Goal: Task Accomplishment & Management: Use online tool/utility

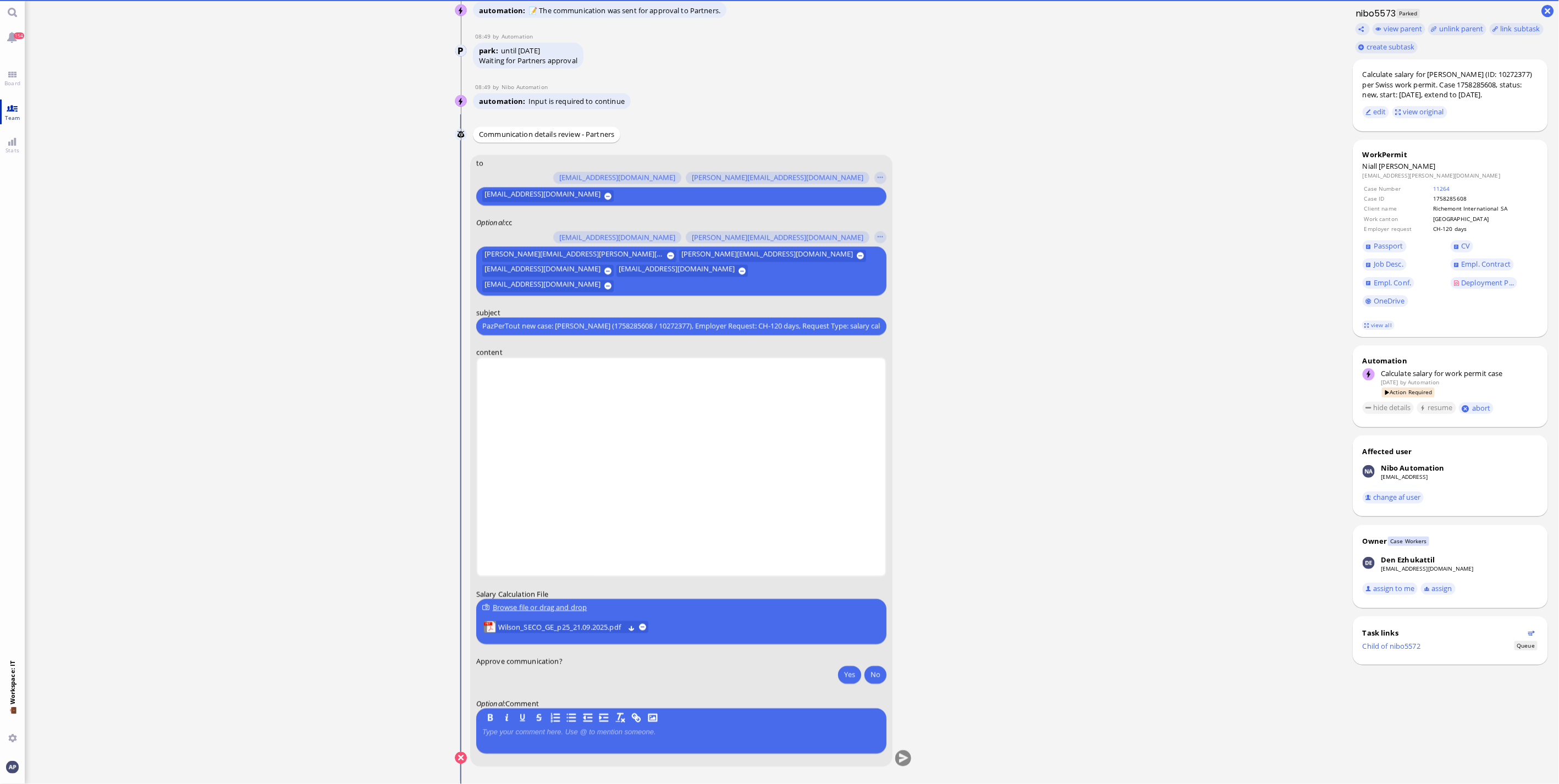
drag, startPoint x: 18, startPoint y: 84, endPoint x: 14, endPoint y: 105, distance: 21.4
click at [17, 84] on span "Board" at bounding box center [12, 83] width 21 height 8
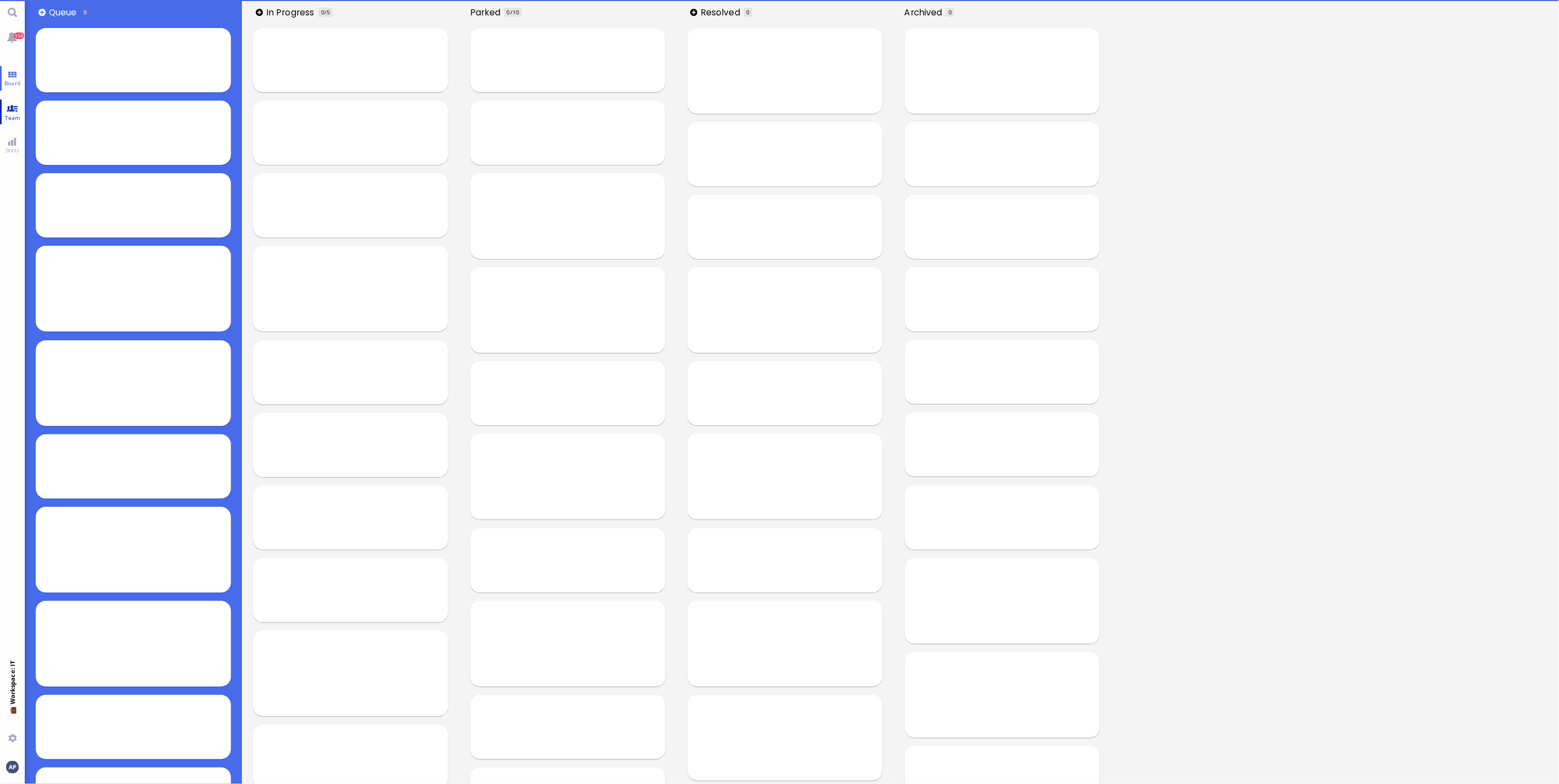
click at [14, 110] on link "Team" at bounding box center [12, 111] width 25 height 25
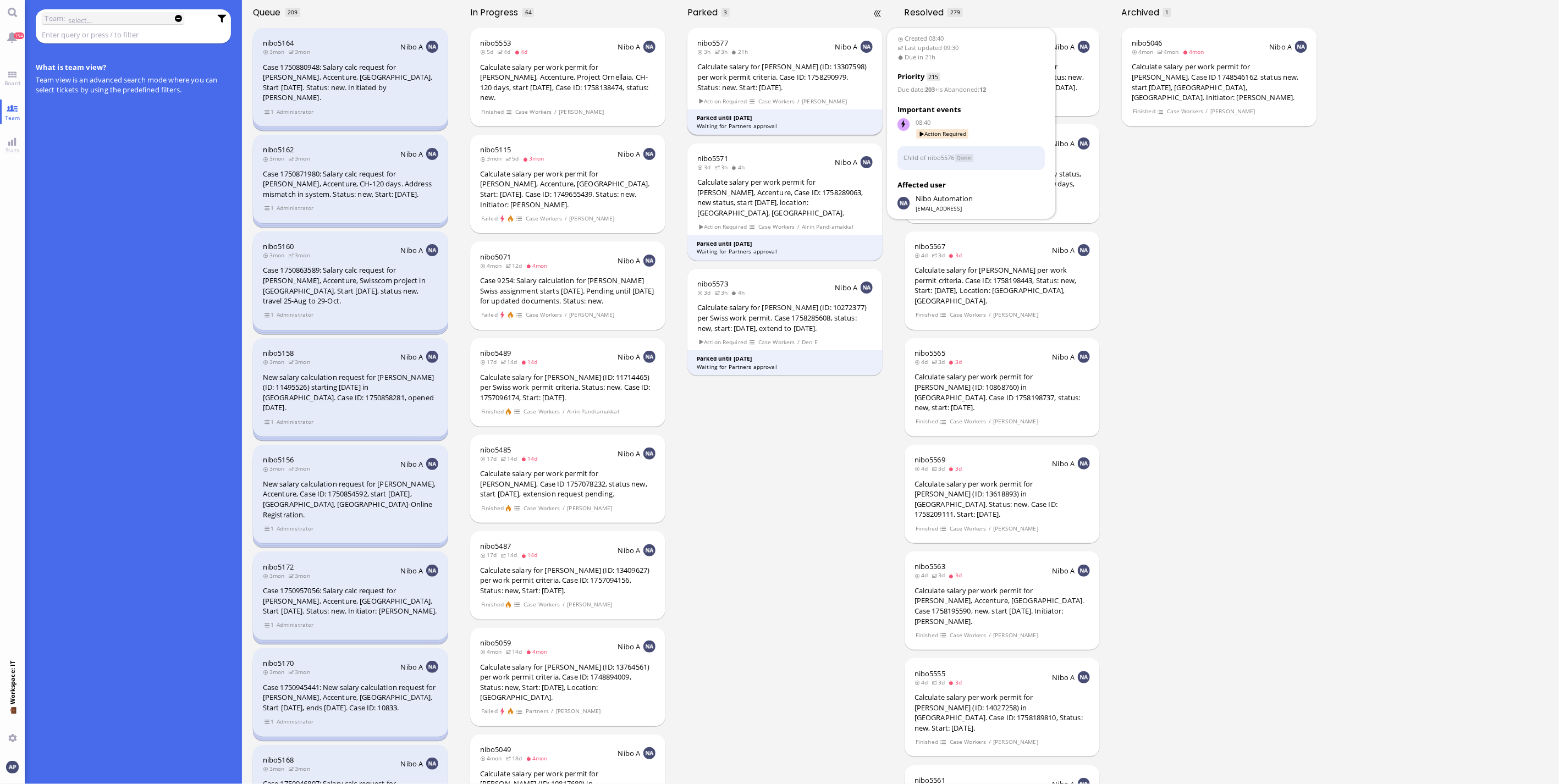
click at [771, 91] on div "Calculate salary for [PERSON_NAME] (ID: 13307598) per work permit criteria. Cas…" at bounding box center [785, 77] width 175 height 31
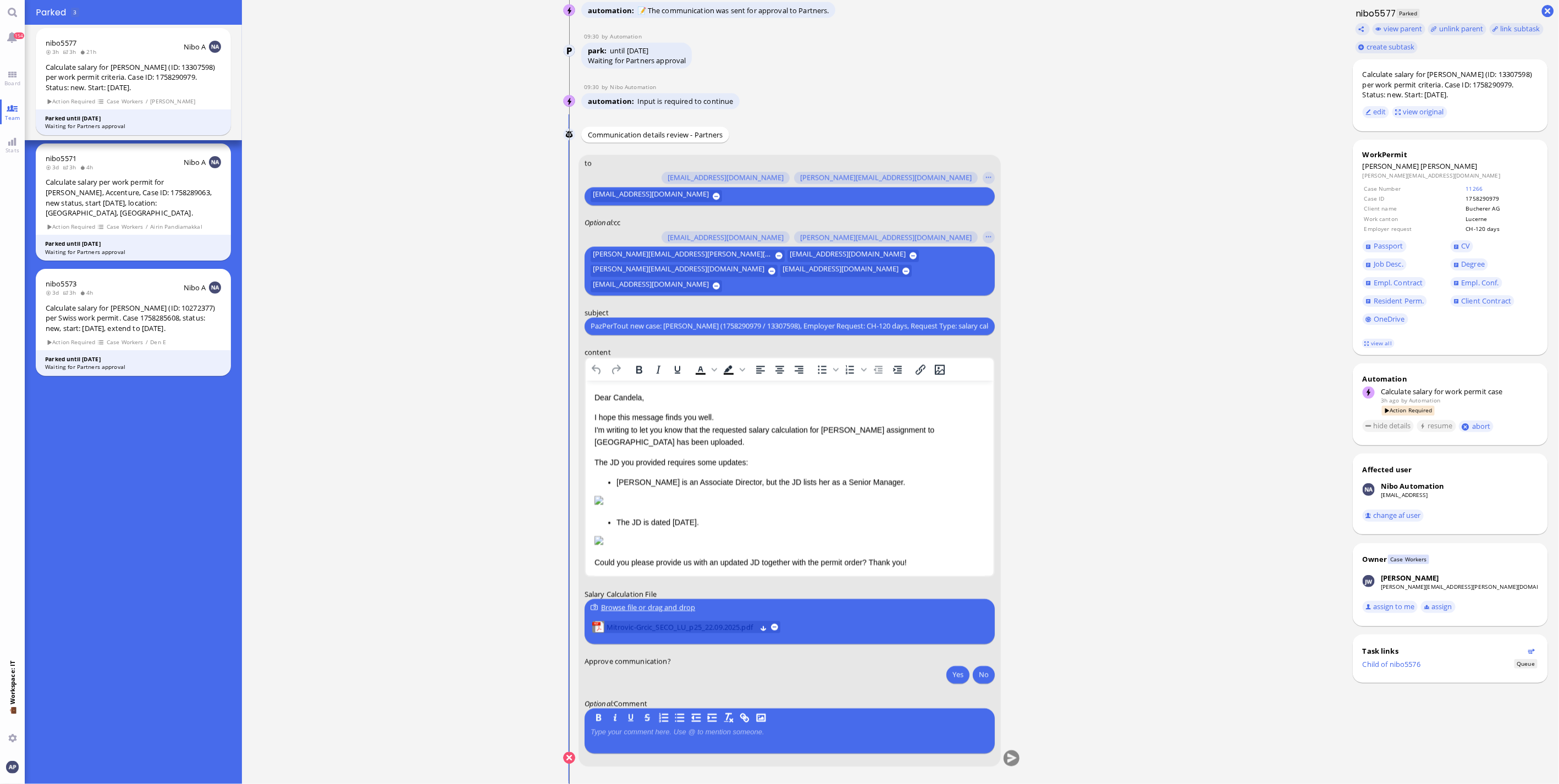
click at [621, 354] on span "Mitrovic-Grcic_SECO_LU_p25_22.09.2025.pdf" at bounding box center [681, 627] width 150 height 12
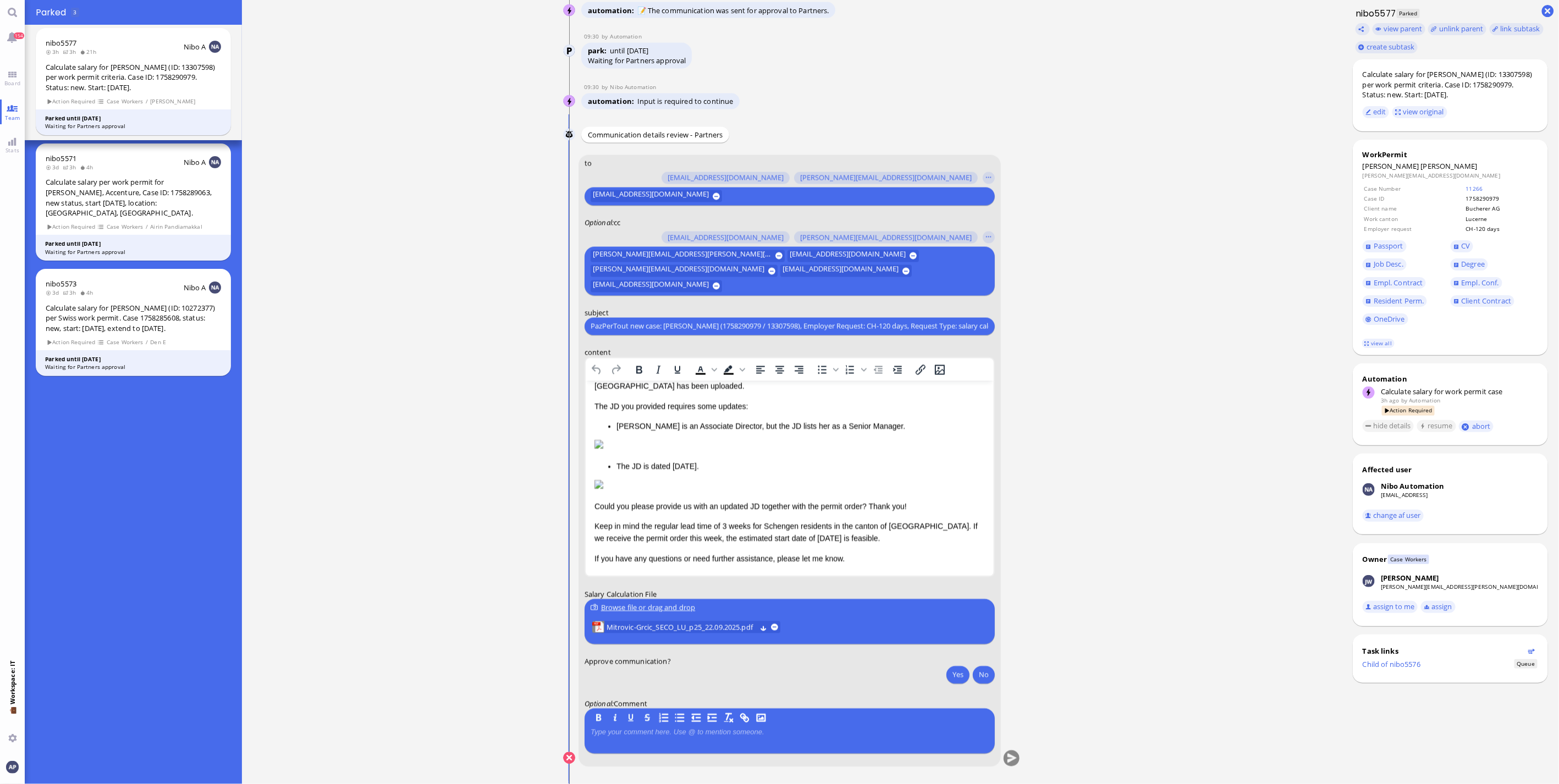
scroll to position [108, 0]
click at [728, 354] on p "Keep in mind the regular lead time of 3 weeks for Schengen residents in the can…" at bounding box center [789, 532] width 390 height 25
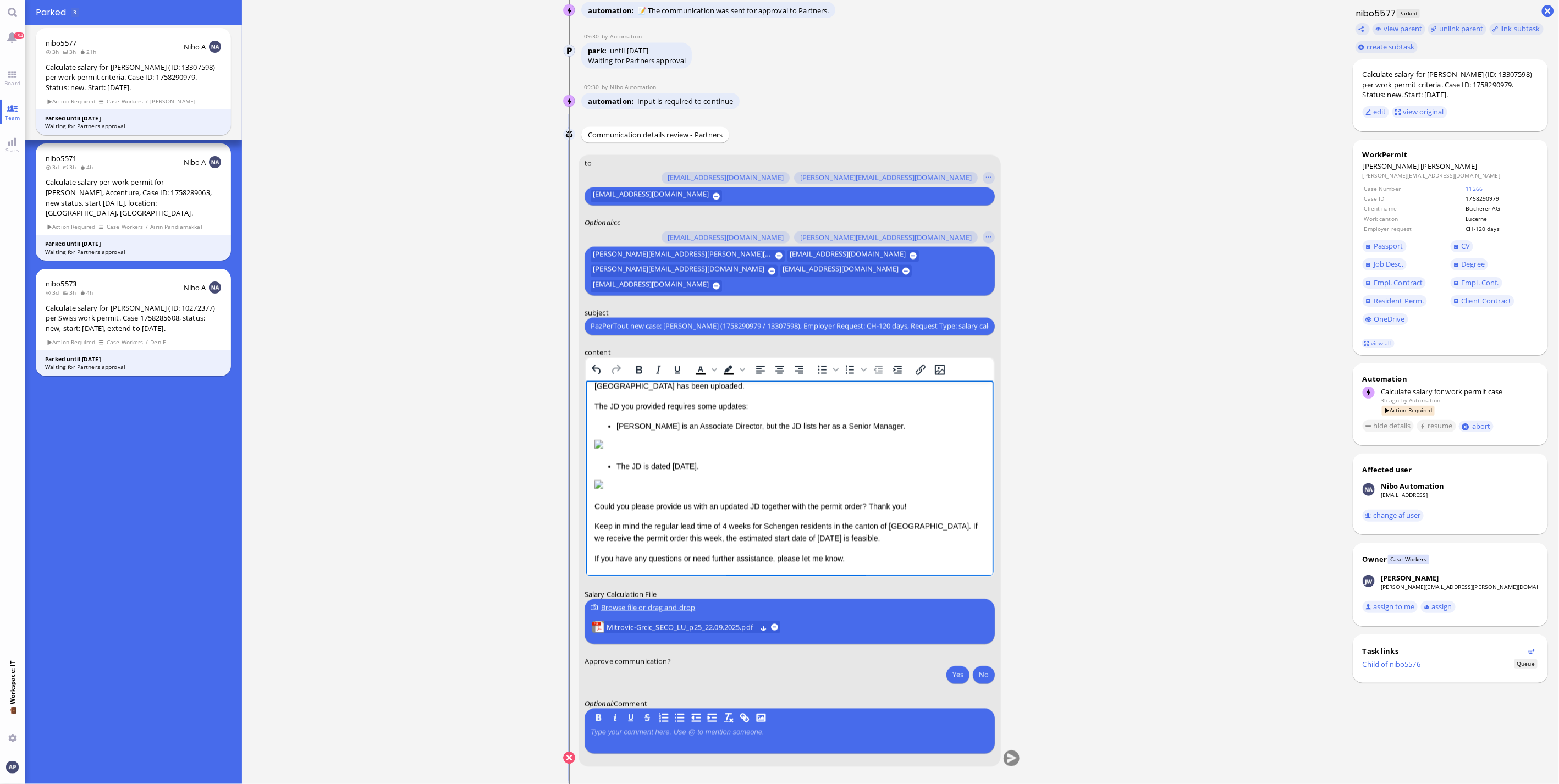
scroll to position [1, 0]
click at [771, 354] on p "Keep in mind the regular lead time of 4 weeks for Schengen residents in the can…" at bounding box center [789, 532] width 390 height 25
drag, startPoint x: 724, startPoint y: 526, endPoint x: 1297, endPoint y: 976, distance: 728.6
click at [724, 354] on p "Keep in mind the regular lead time of 4 weeks for Schengen residents in the can…" at bounding box center [789, 532] width 390 height 25
click at [771, 354] on p "Keep in mind the regular lead time of 3 weeks for Schengen residents in the can…" at bounding box center [789, 532] width 390 height 25
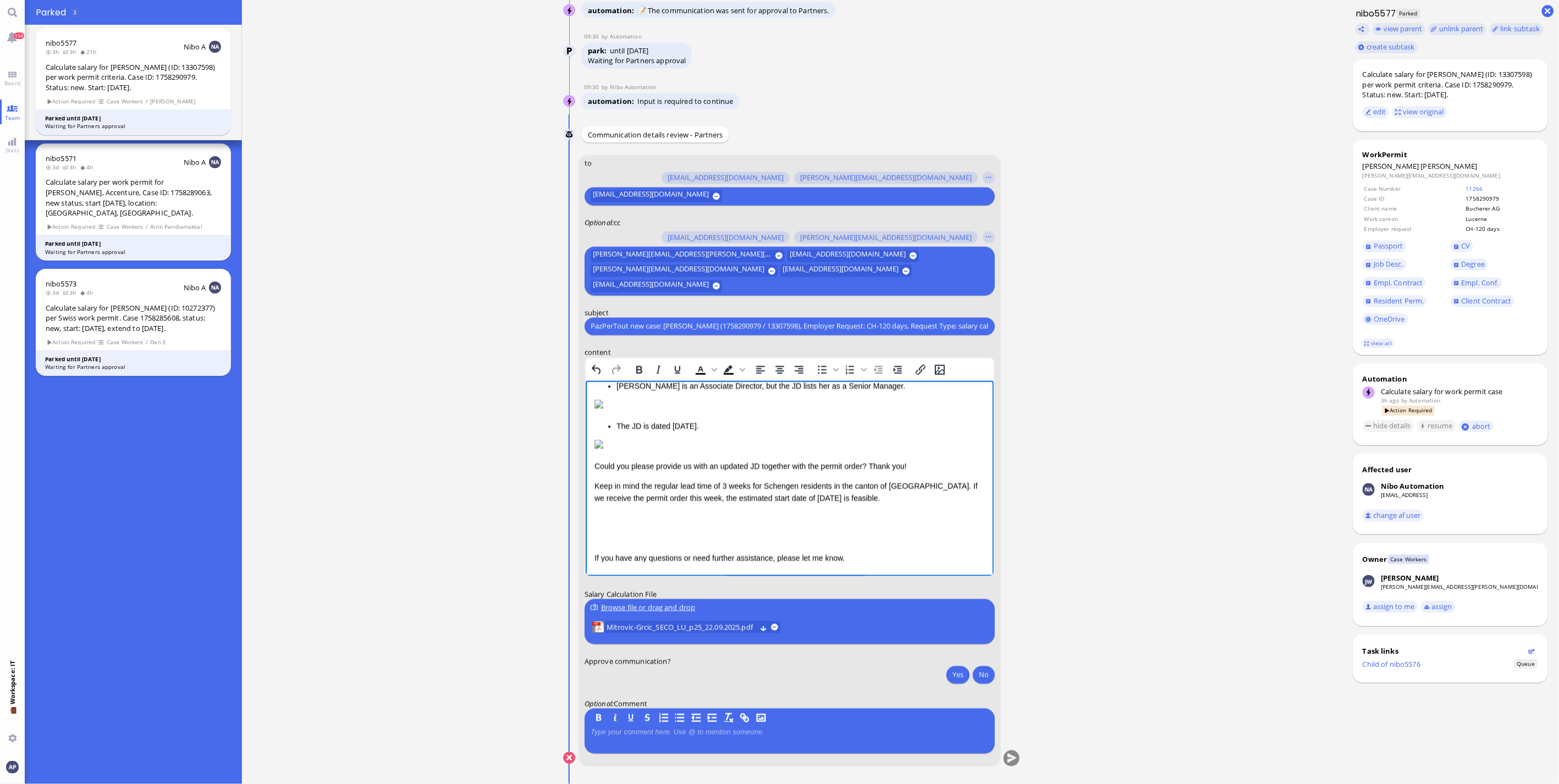
scroll to position [128, 0]
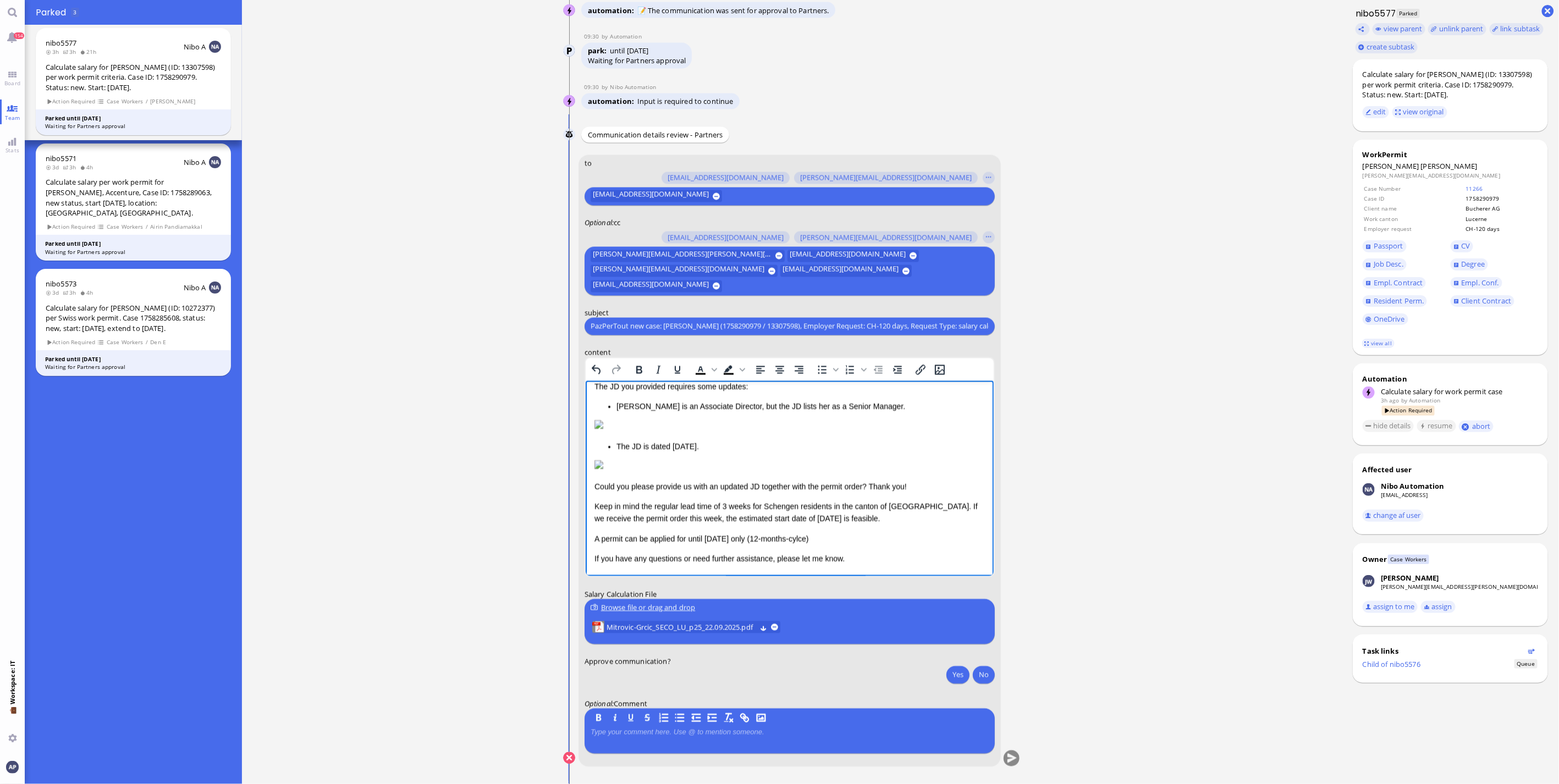
click at [771, 354] on p "A permit can be applied for until [DATE] only (12-months-cylce)" at bounding box center [789, 538] width 390 height 12
click at [771, 354] on p "A permit can be applied for until [DATE] only (12-months-cylcce)" at bounding box center [789, 538] width 390 height 12
drag, startPoint x: 812, startPoint y: 538, endPoint x: 1406, endPoint y: 1103, distance: 819.8
click at [771, 354] on p "A permit can be applied for until [DATE] only (12-months-cylcce)" at bounding box center [789, 538] width 390 height 12
click at [771, 354] on p "A permit can be applied for until [DATE] only (12-months-cycle)" at bounding box center [789, 538] width 390 height 12
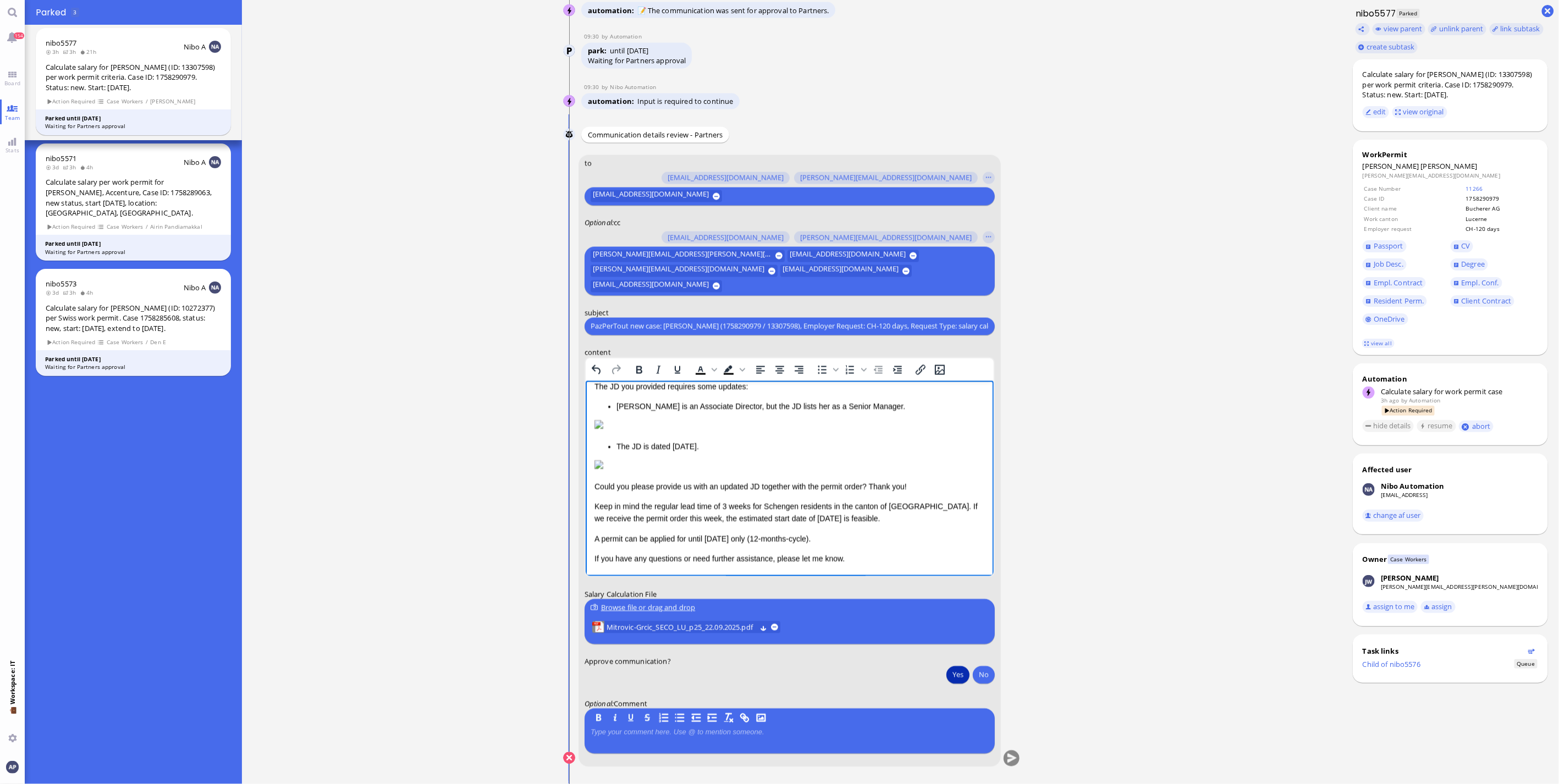
click at [771, 354] on button "Yes" at bounding box center [957, 674] width 23 height 17
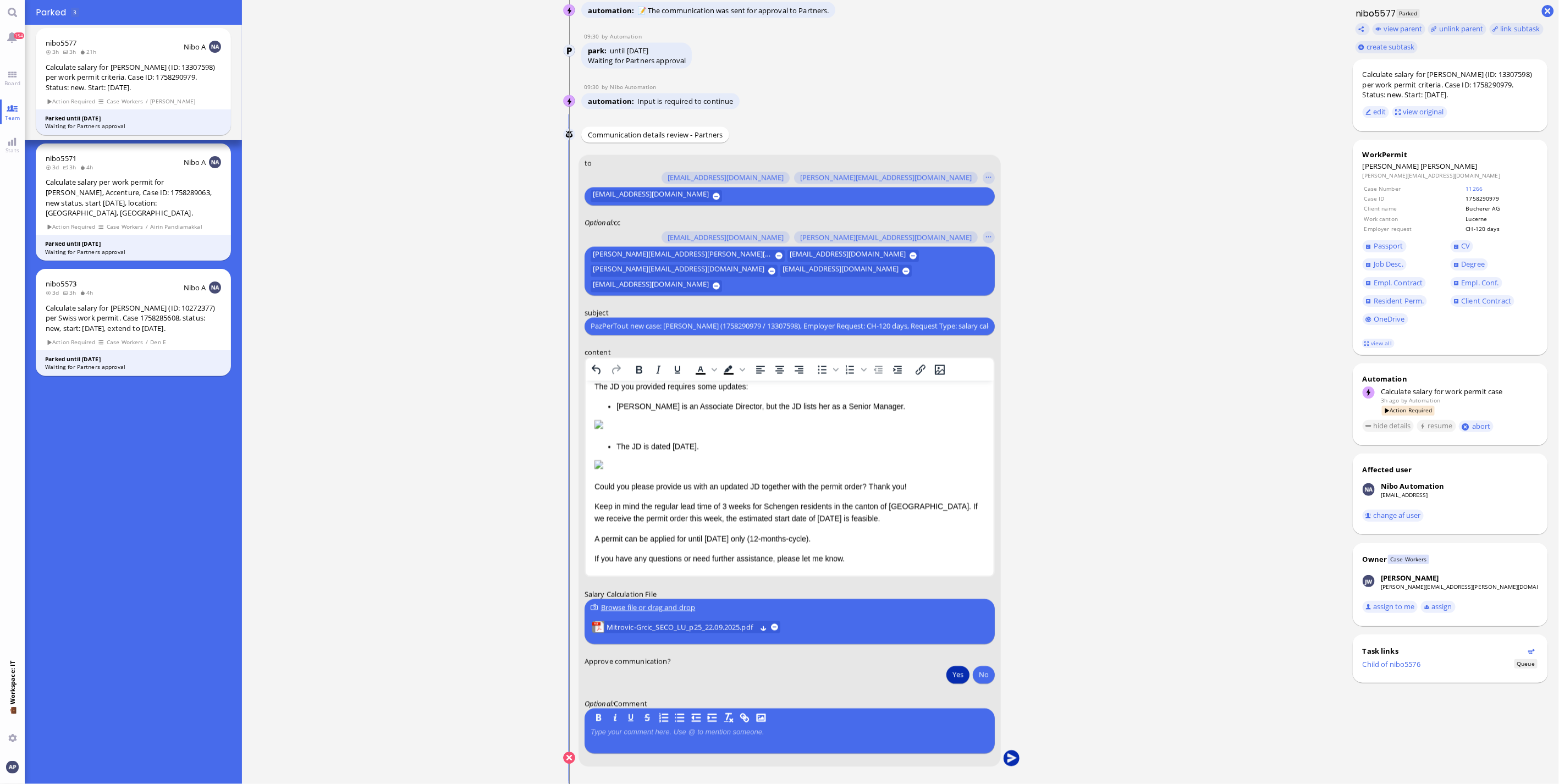
click at [771, 354] on button "submit" at bounding box center [1011, 759] width 17 height 17
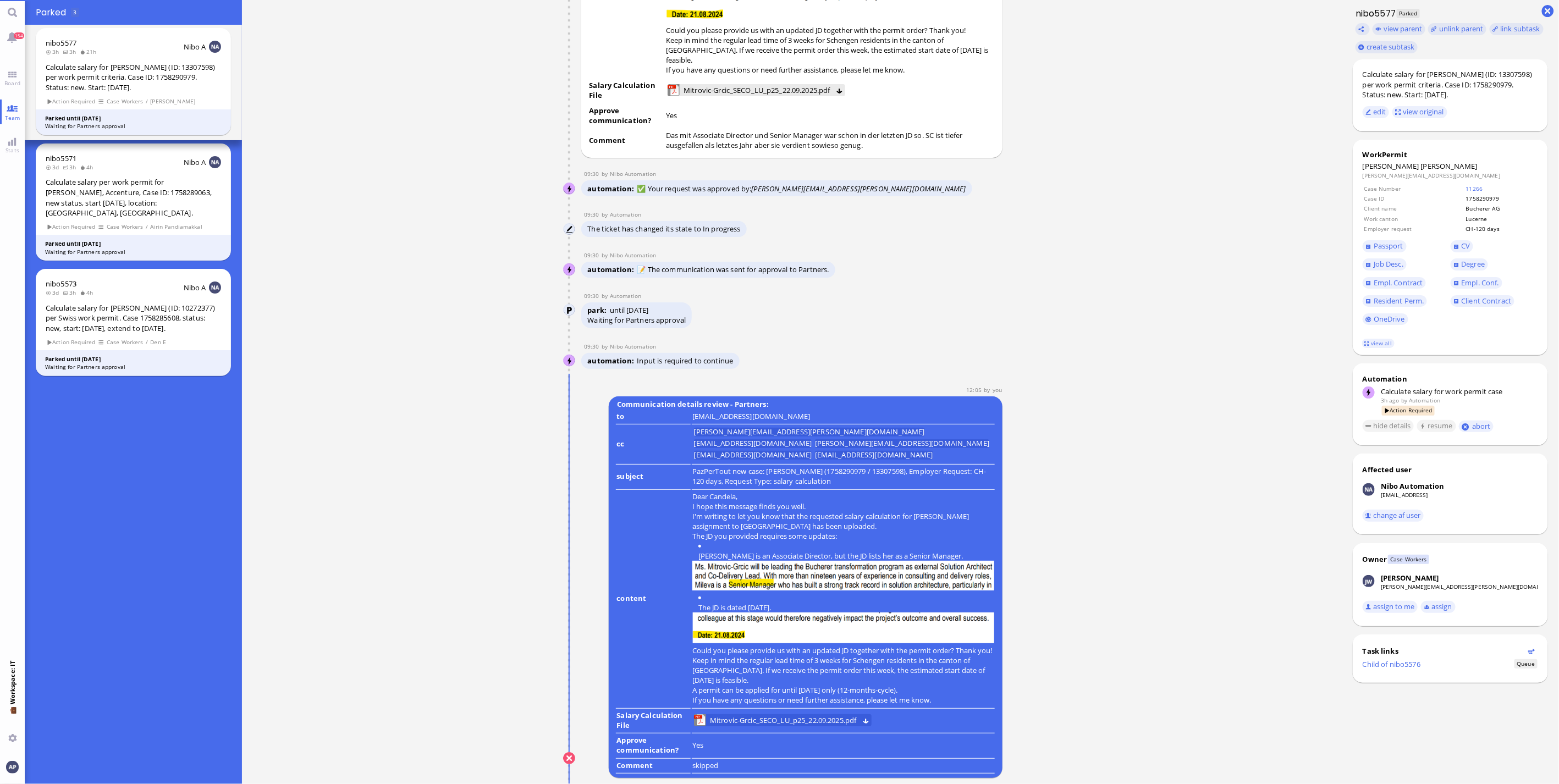
scroll to position [0, 0]
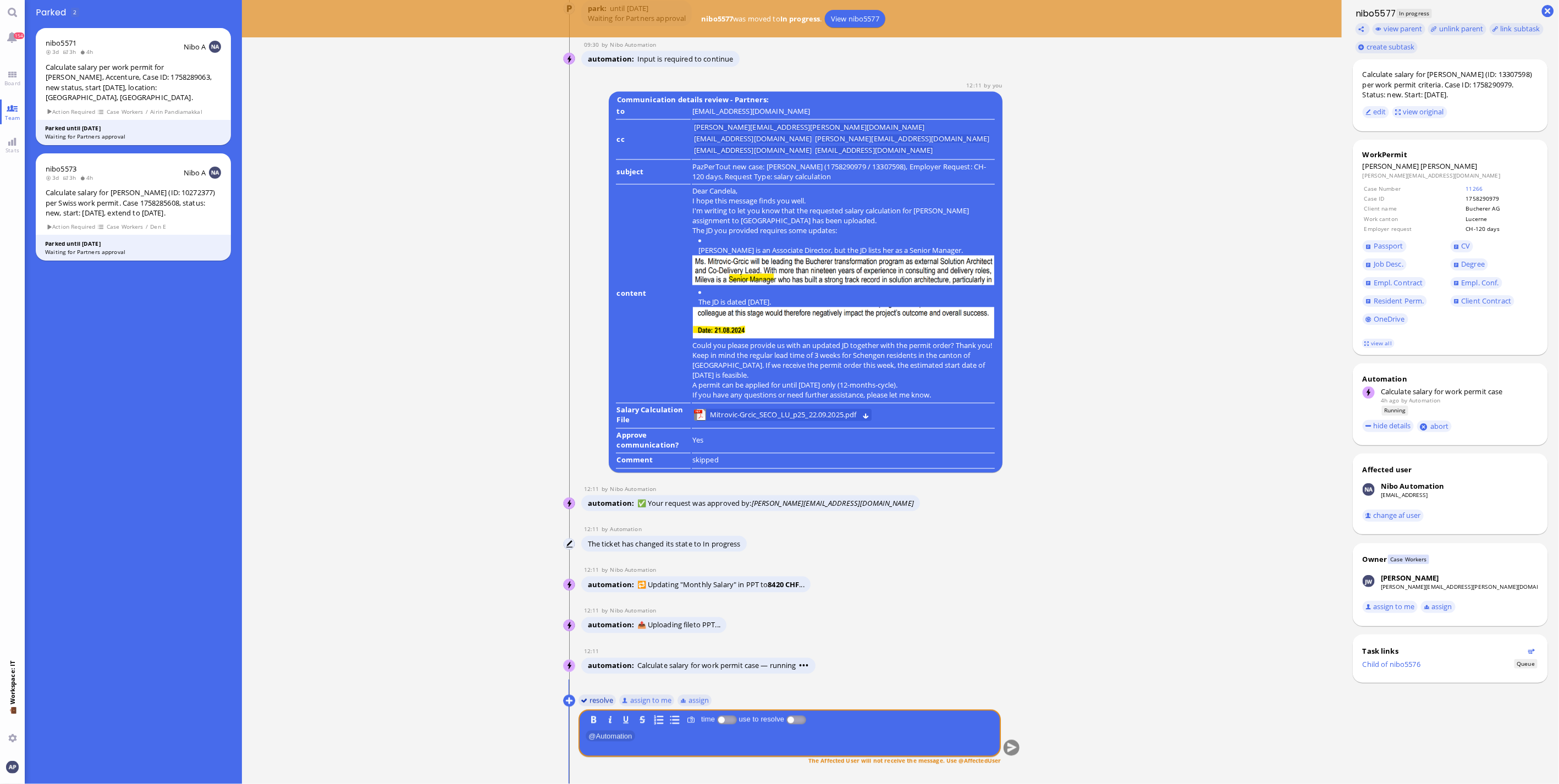
click at [598, 354] on button "resolve" at bounding box center [597, 700] width 38 height 12
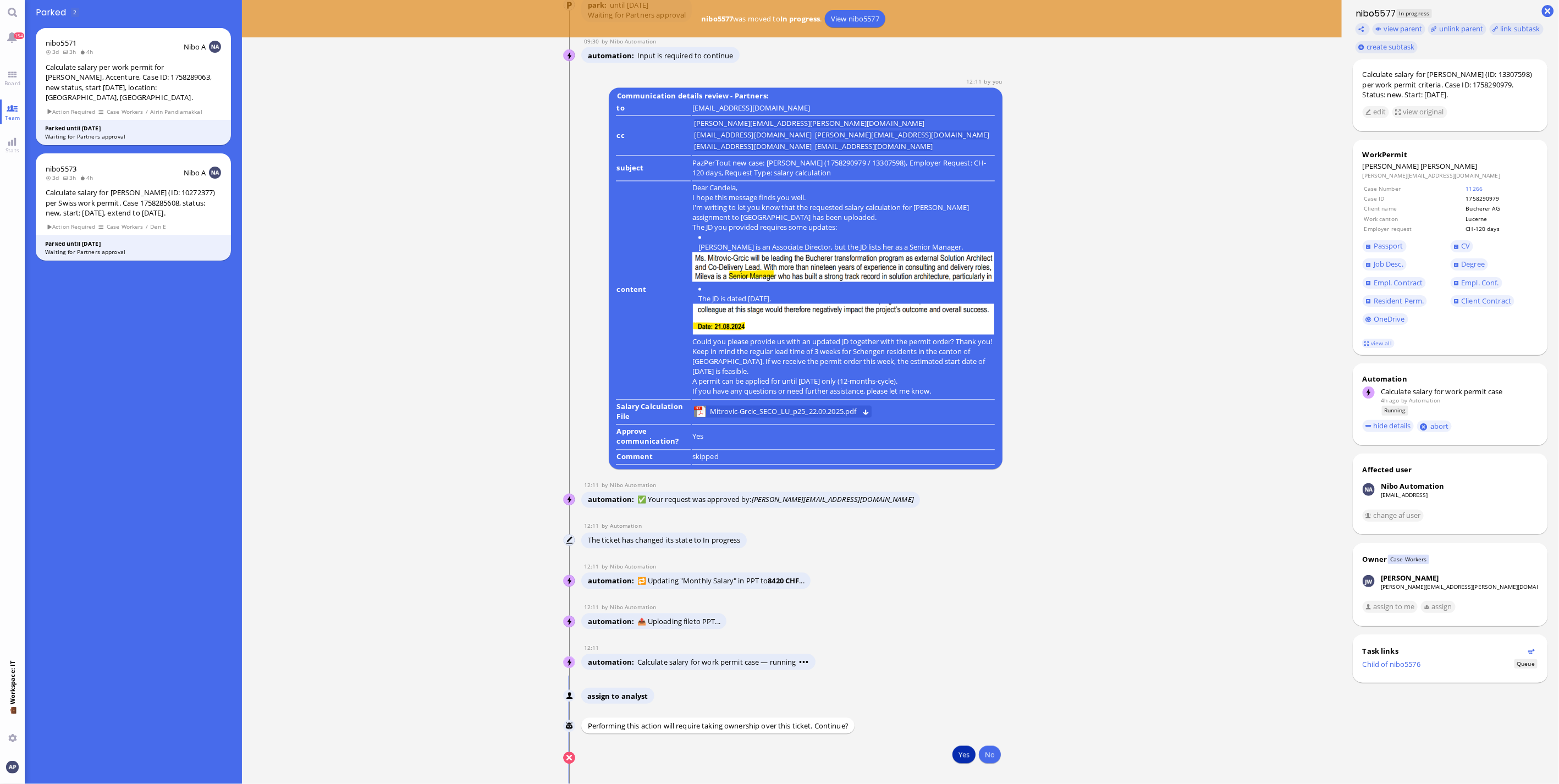
click at [771, 354] on button "Yes" at bounding box center [963, 755] width 23 height 17
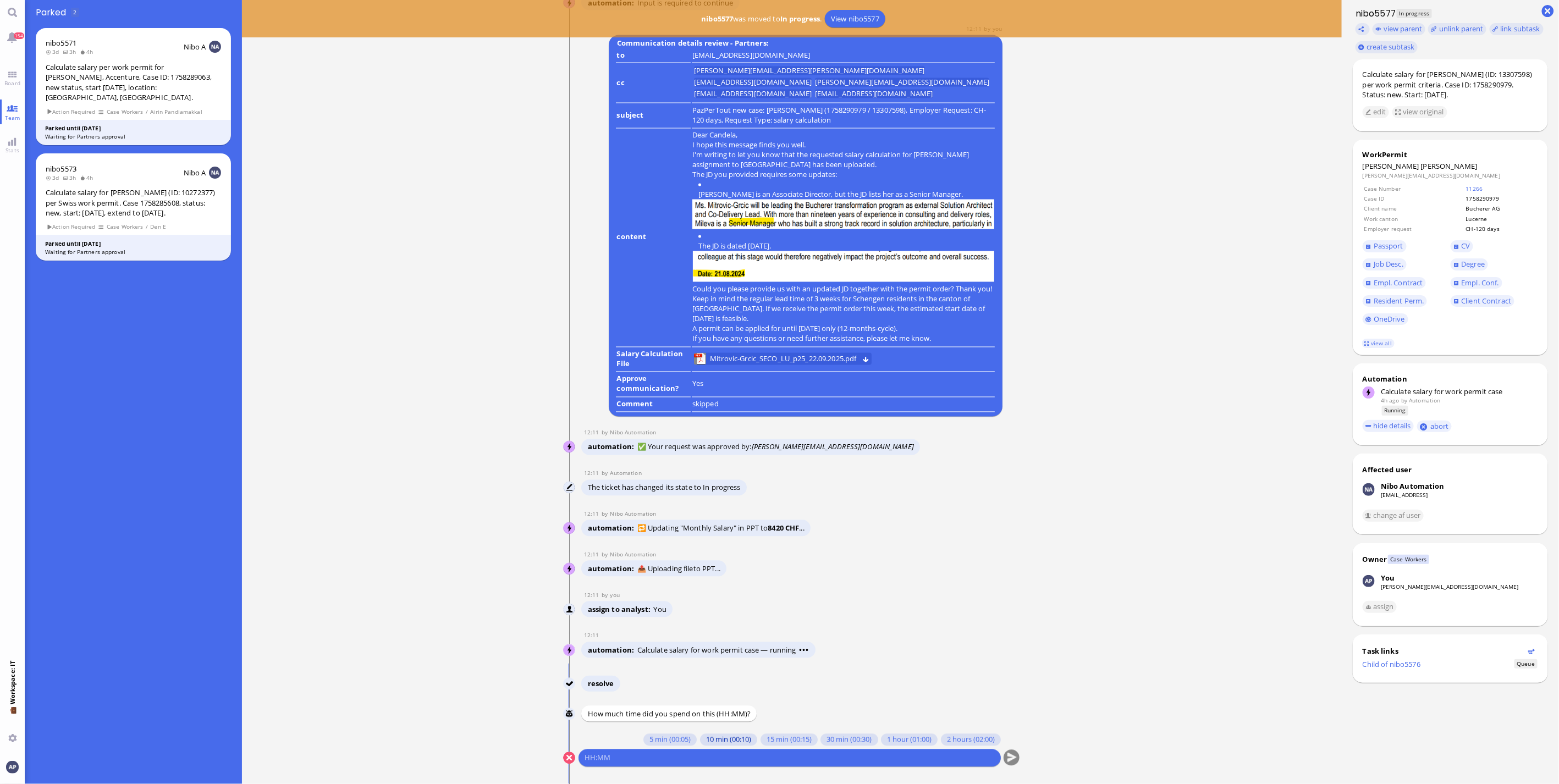
click at [700, 354] on button "10 min (00:10)" at bounding box center [728, 740] width 57 height 12
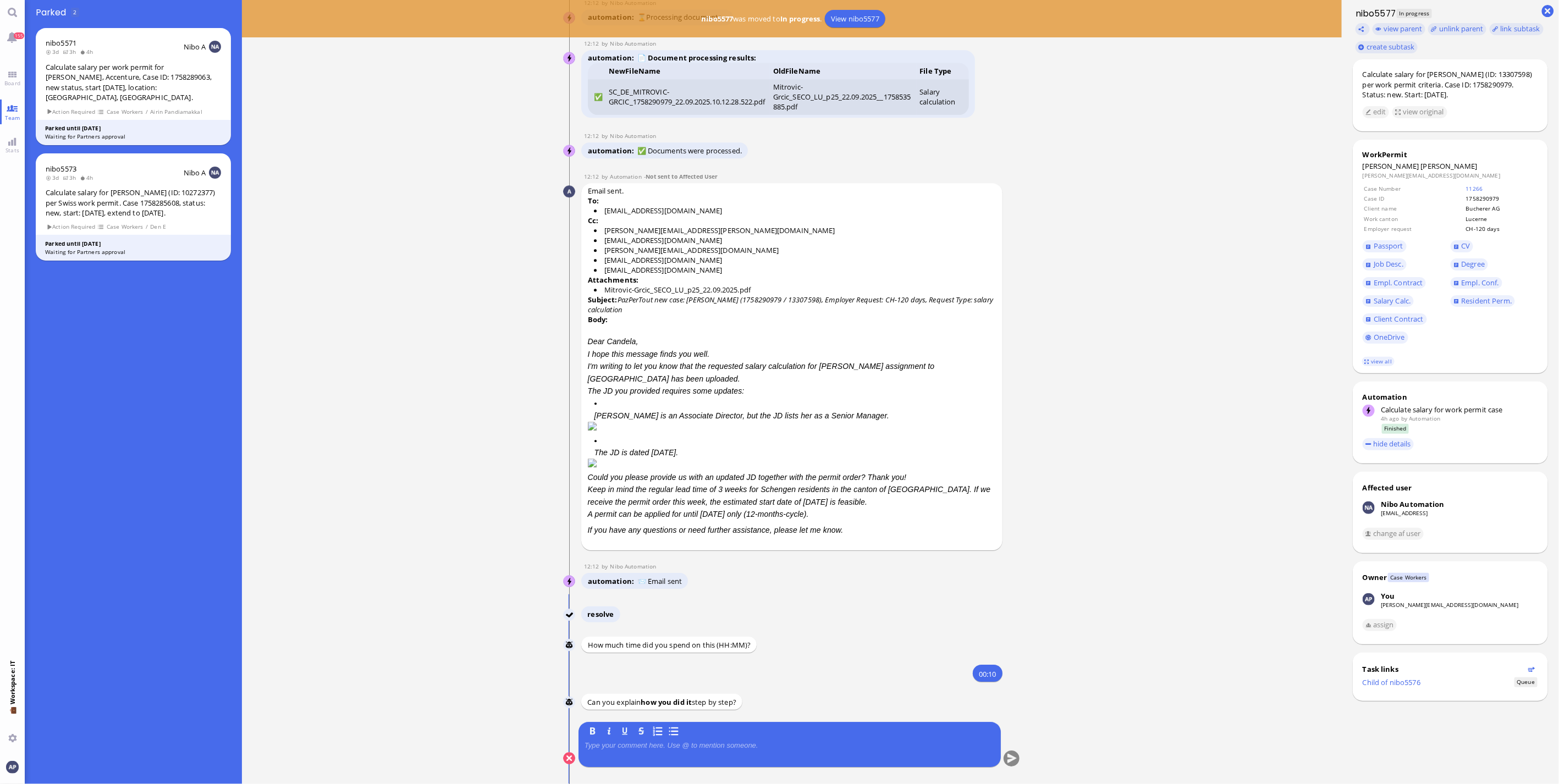
click at [732, 354] on p at bounding box center [789, 746] width 410 height 9
click at [771, 354] on button "submit" at bounding box center [1011, 759] width 17 height 17
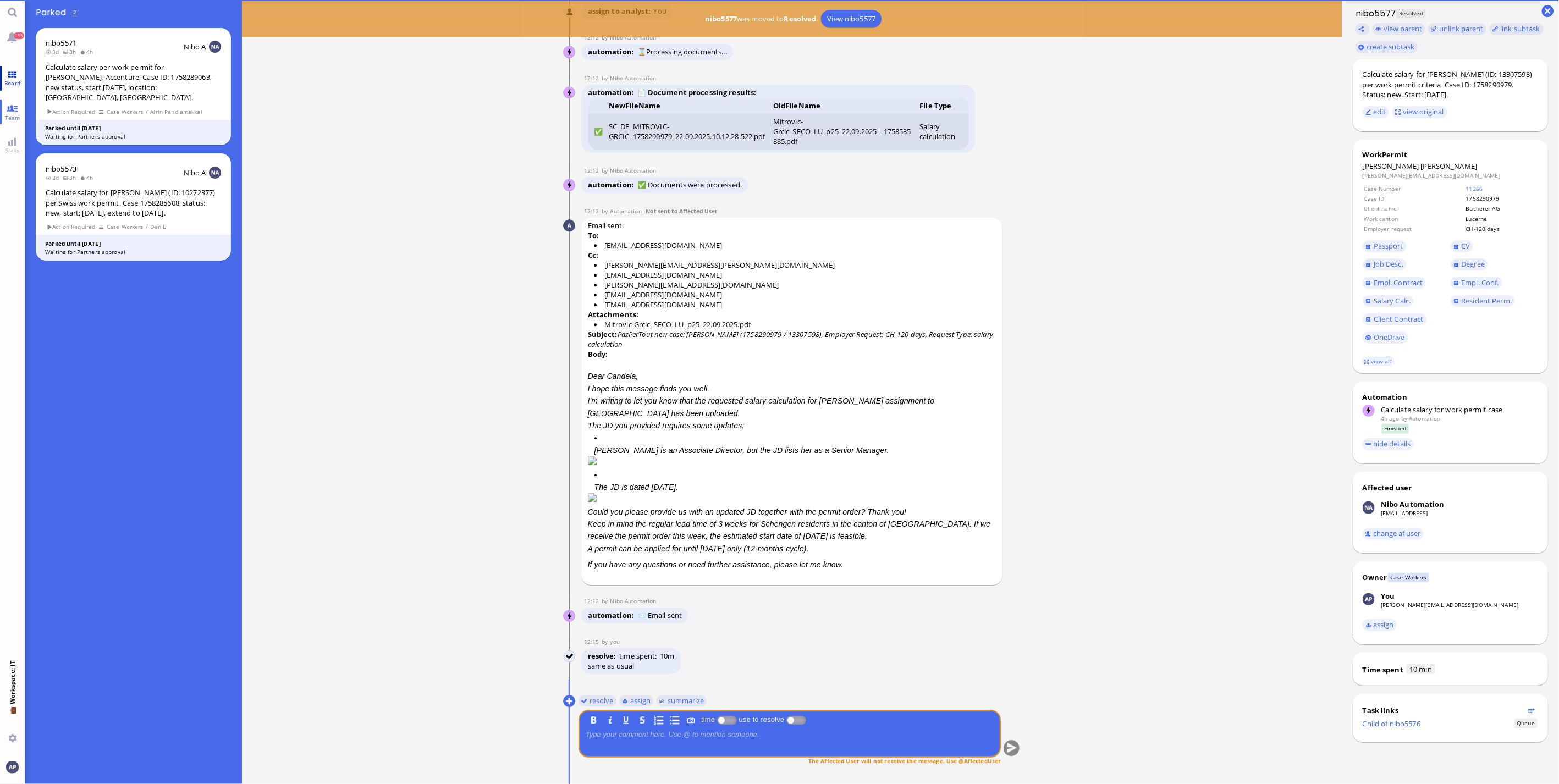
click at [14, 81] on span "Board" at bounding box center [12, 83] width 21 height 8
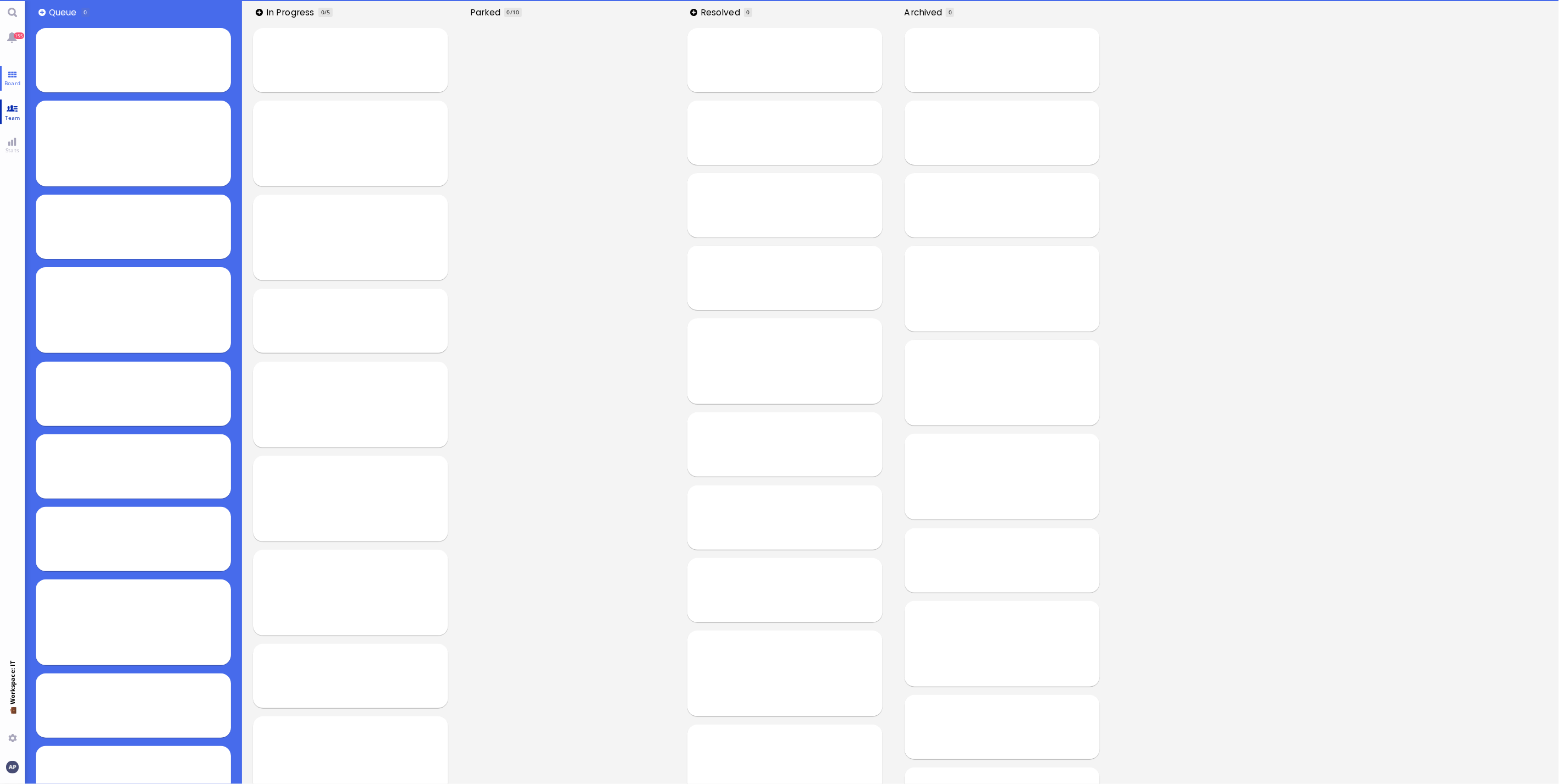
click at [7, 119] on span "Team" at bounding box center [13, 117] width 21 height 8
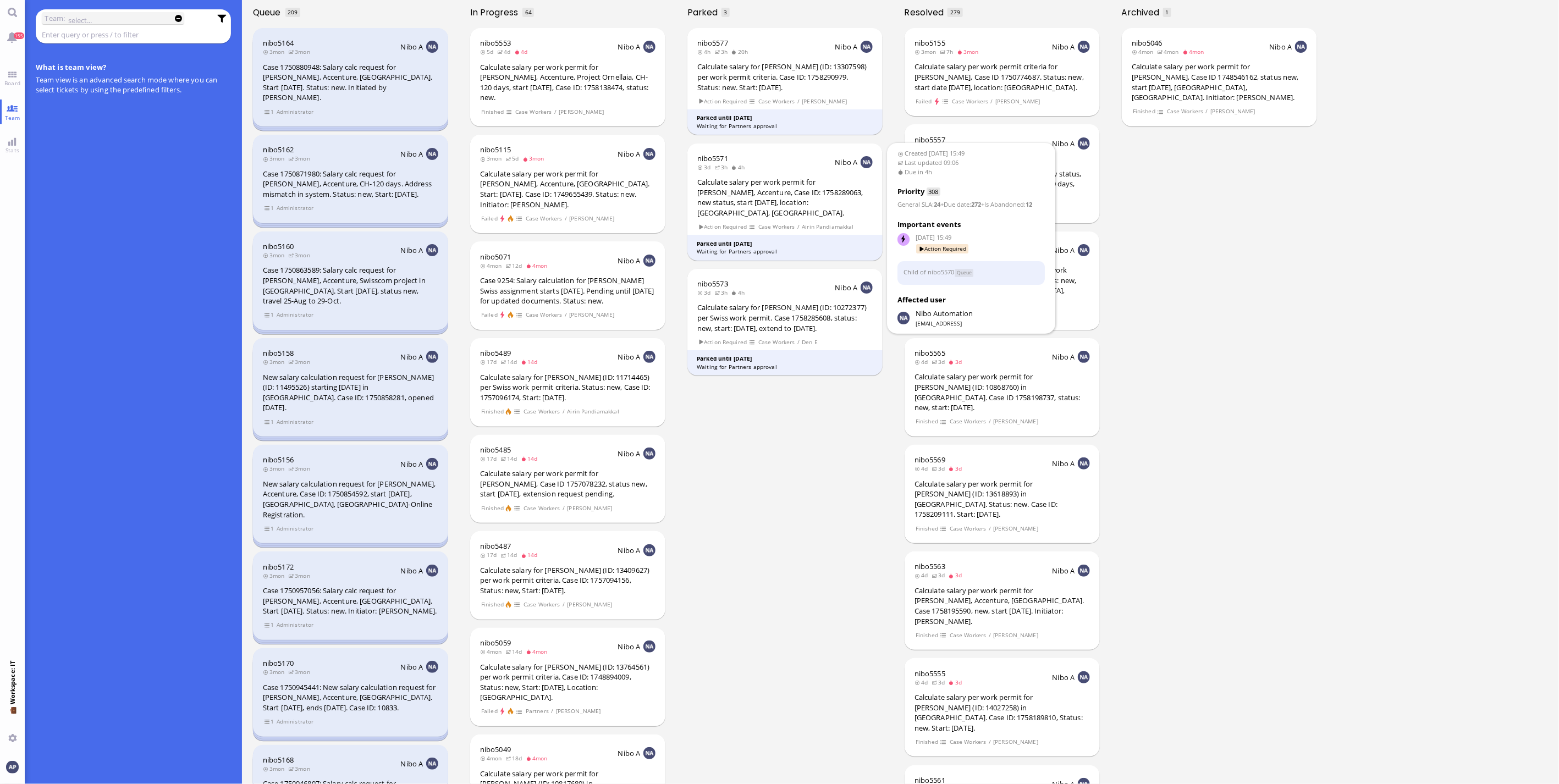
drag, startPoint x: 786, startPoint y: 209, endPoint x: 365, endPoint y: 188, distance: 421.5
click at [771, 209] on div "nibo5571 3d 3h 4h Nibo A Calculate salary per work permit for [PERSON_NAME], Ac…" at bounding box center [786, 203] width 196 height 117
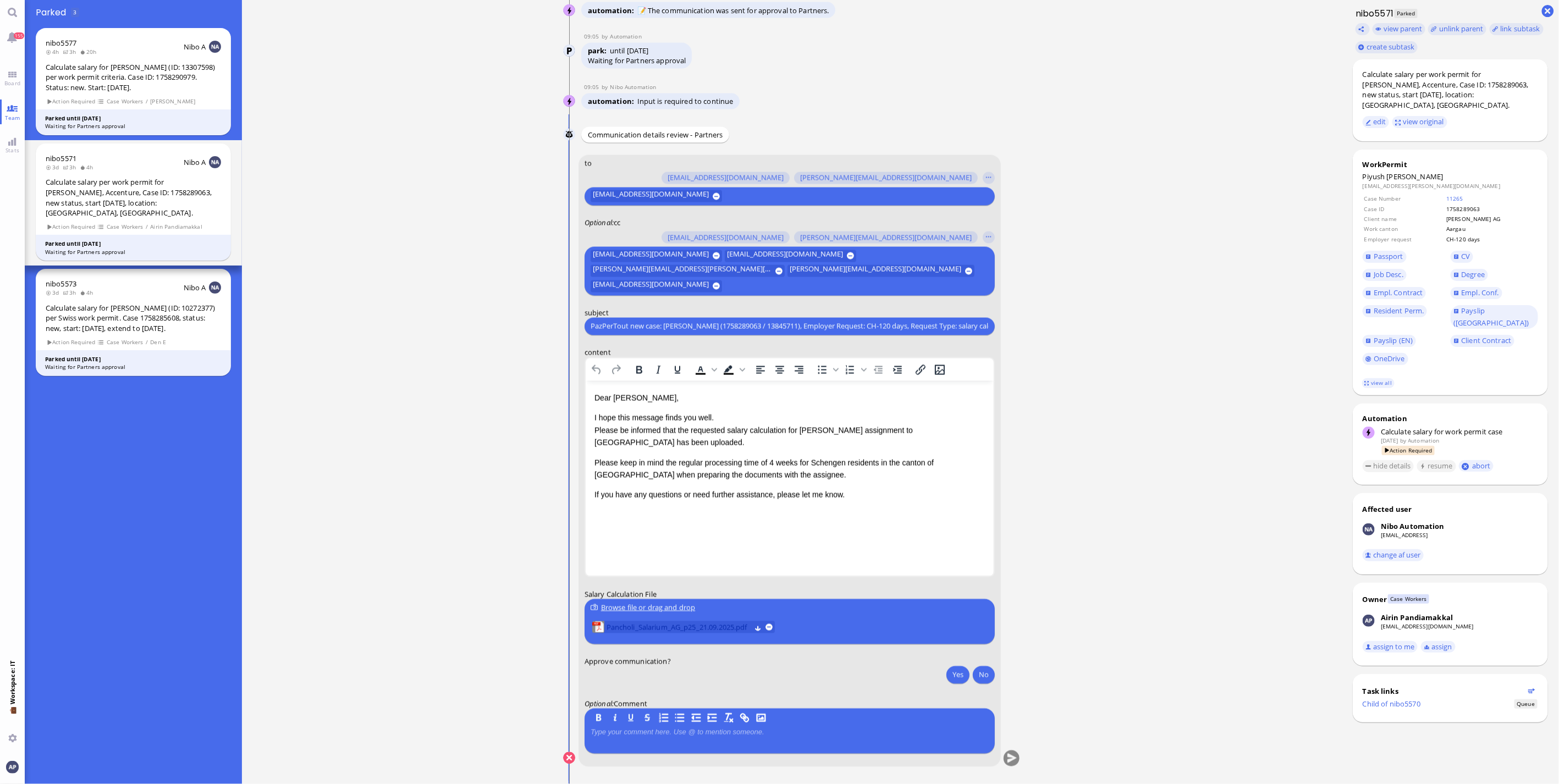
click at [722, 354] on span "Pancholi_Salarium_AG_p25_21.09.2025.pdf" at bounding box center [678, 627] width 144 height 12
click at [771, 354] on button "Yes" at bounding box center [957, 674] width 23 height 17
click at [771, 354] on conversation-line "You to [PERSON_NAME][EMAIL_ADDRESS][DOMAIN_NAME] [DOMAIN_NAME][EMAIL_ADDRESS][D…" at bounding box center [792, 468] width 457 height 627
click at [771, 354] on button "submit" at bounding box center [1011, 759] width 17 height 17
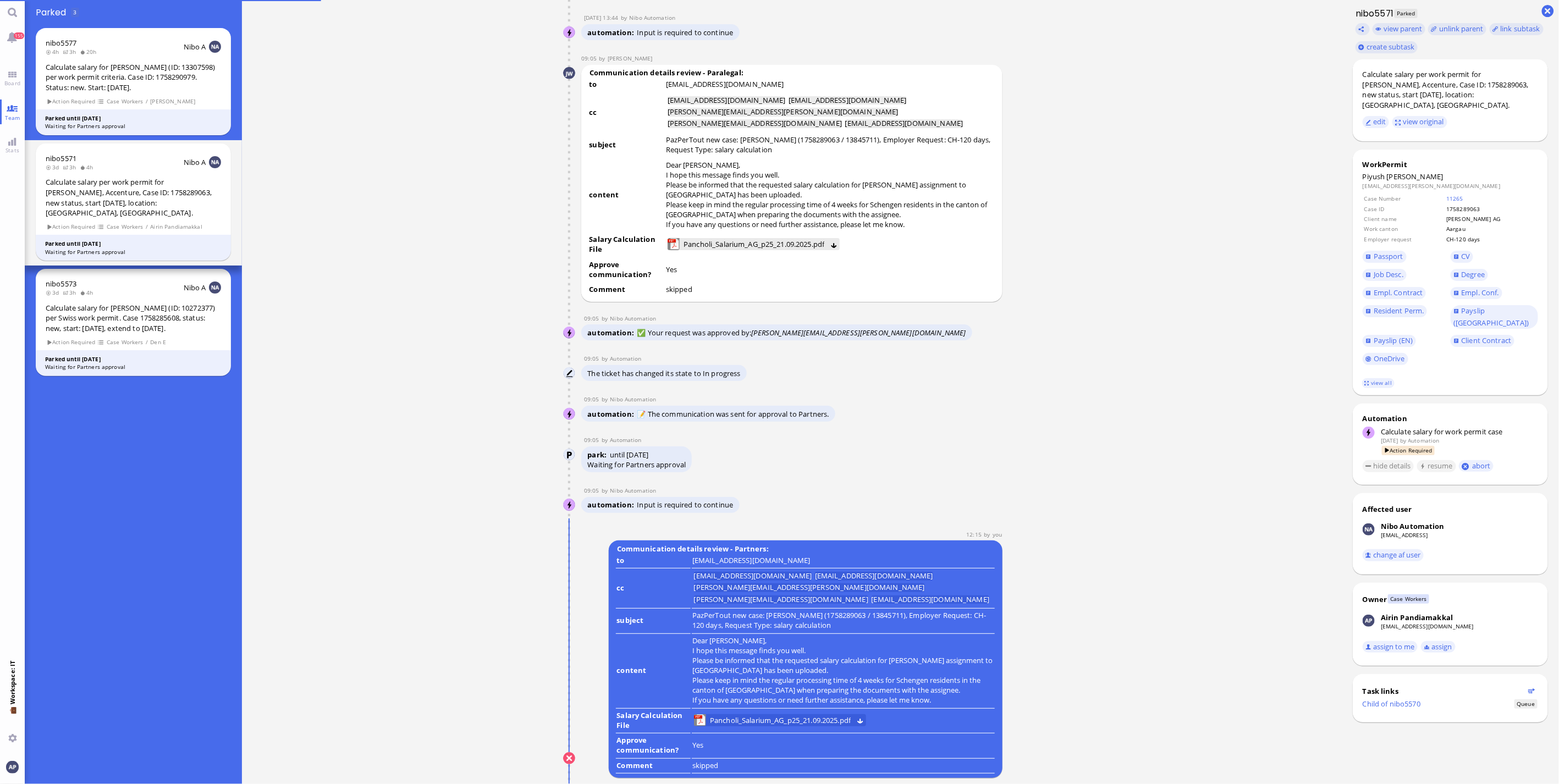
scroll to position [1, 0]
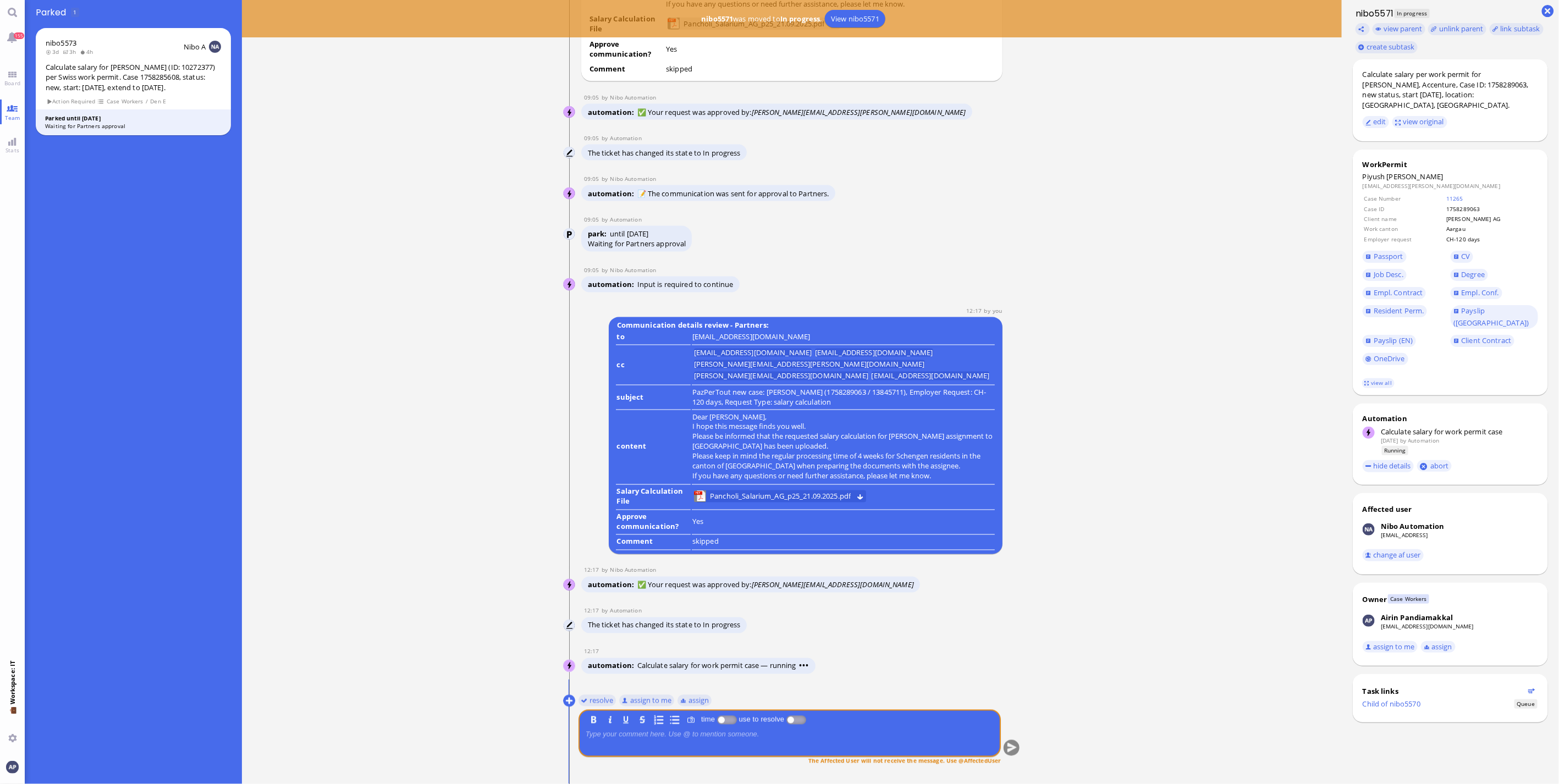
click at [620, 354] on p at bounding box center [790, 734] width 408 height 9
click at [590, 354] on button "resolve" at bounding box center [597, 700] width 38 height 12
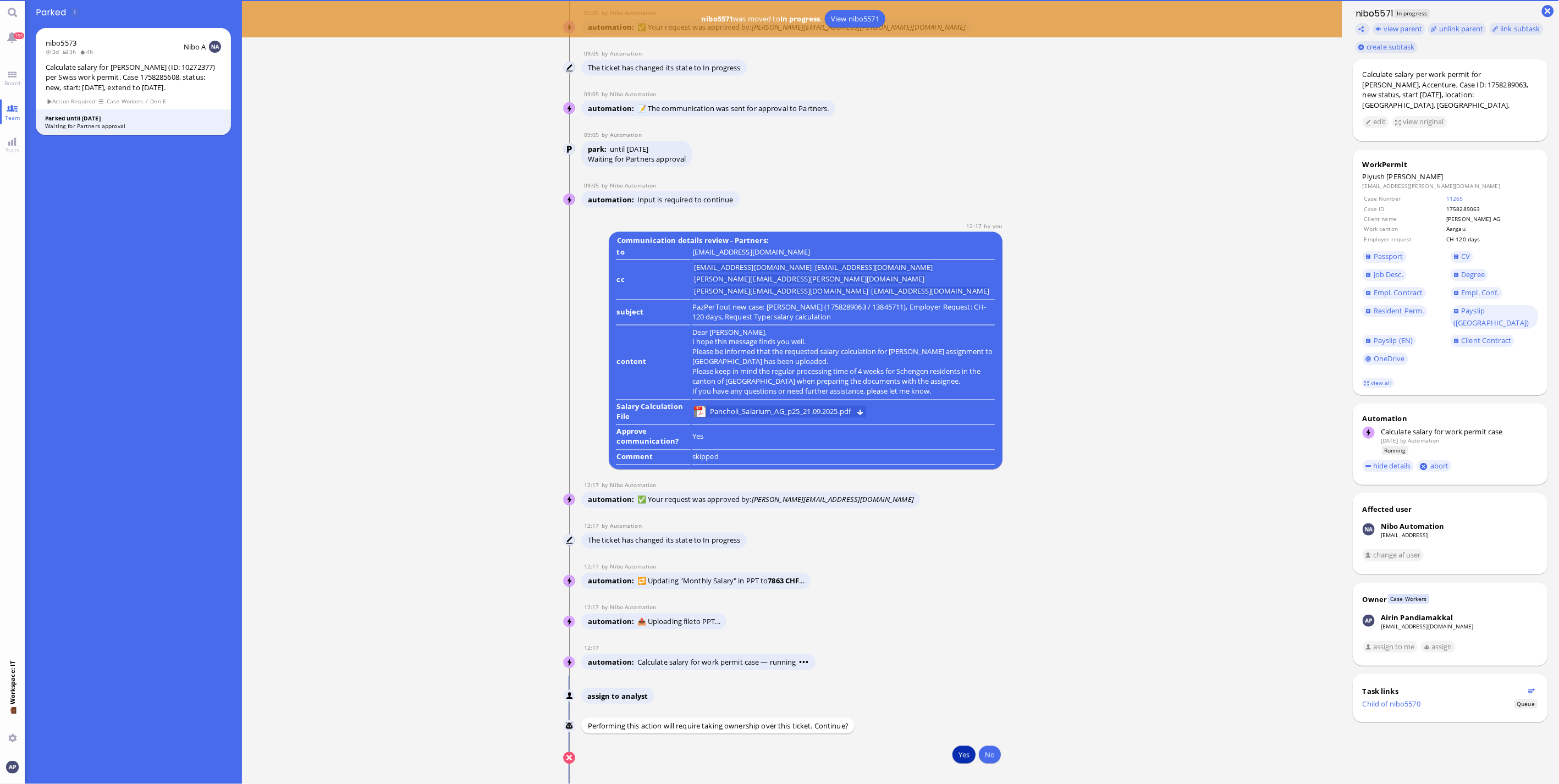
click at [771, 354] on button "Yes" at bounding box center [963, 755] width 23 height 17
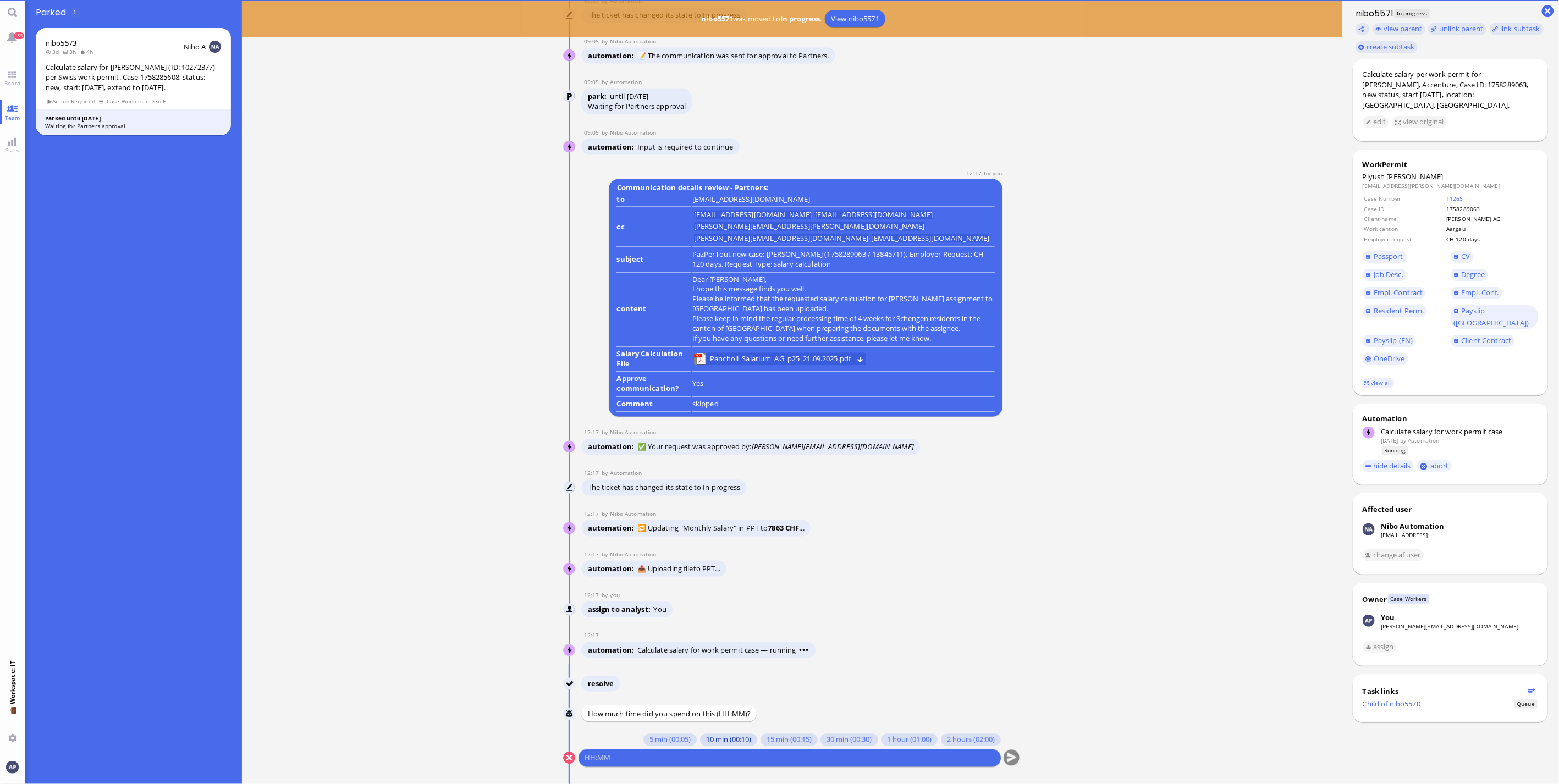
click at [705, 354] on button "10 min (00:10)" at bounding box center [728, 740] width 57 height 12
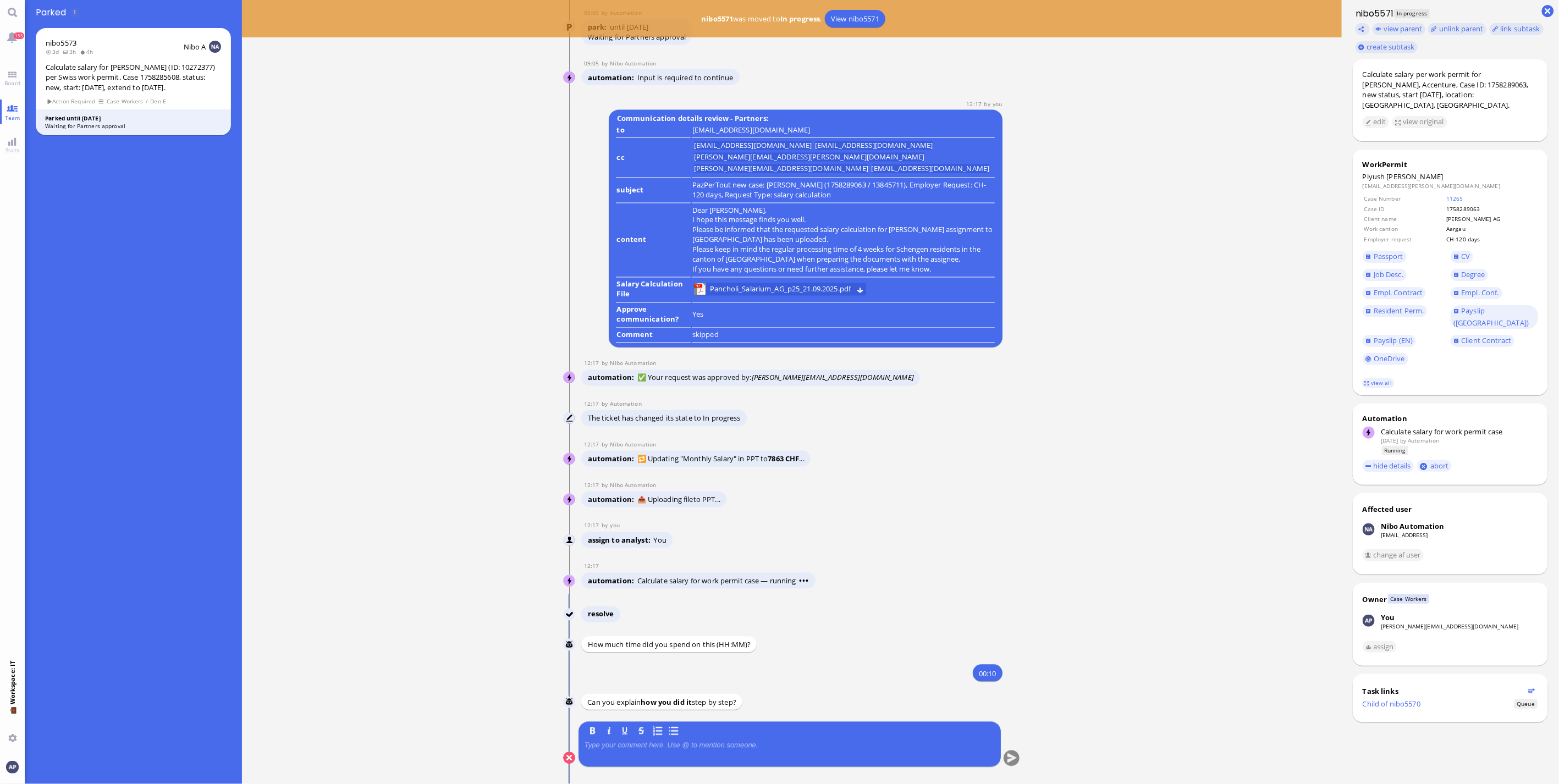
click at [695, 354] on p at bounding box center [789, 746] width 410 height 9
click at [771, 354] on div "same as usual" at bounding box center [789, 752] width 410 height 23
click at [771, 354] on button "submit" at bounding box center [1011, 759] width 17 height 17
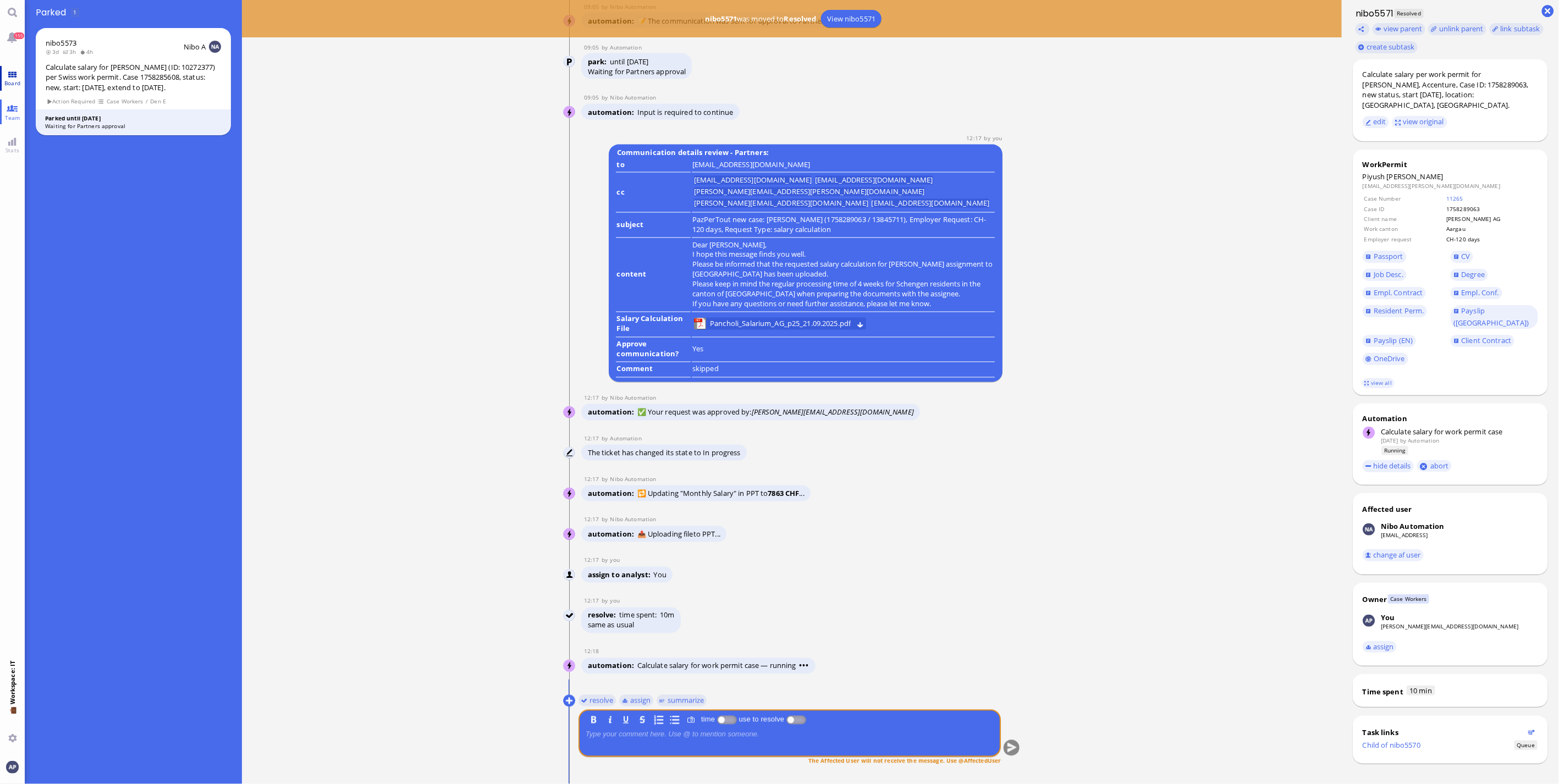
click at [20, 81] on span "Board" at bounding box center [12, 83] width 21 height 8
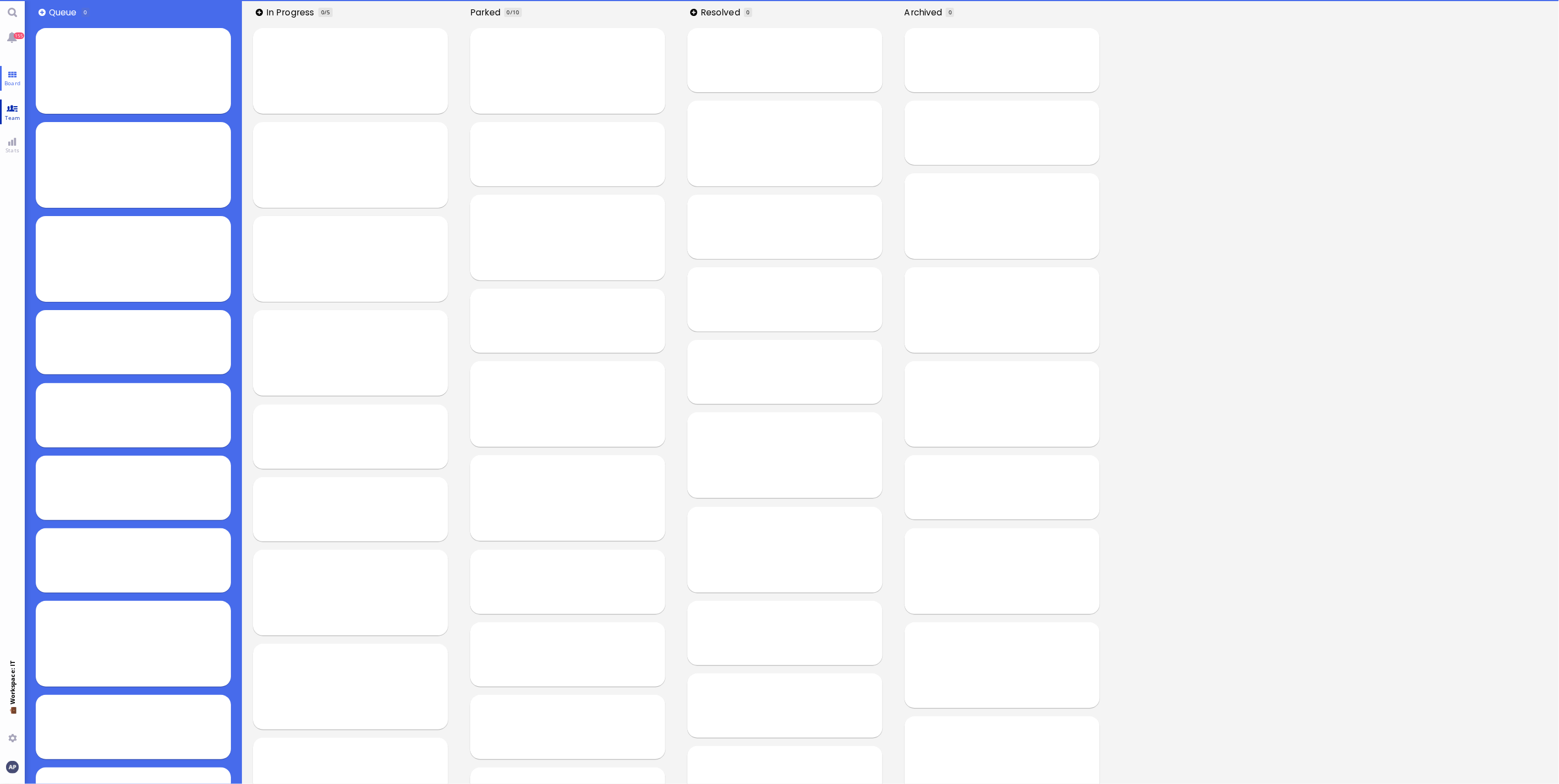
click at [17, 118] on span "Team" at bounding box center [13, 117] width 21 height 8
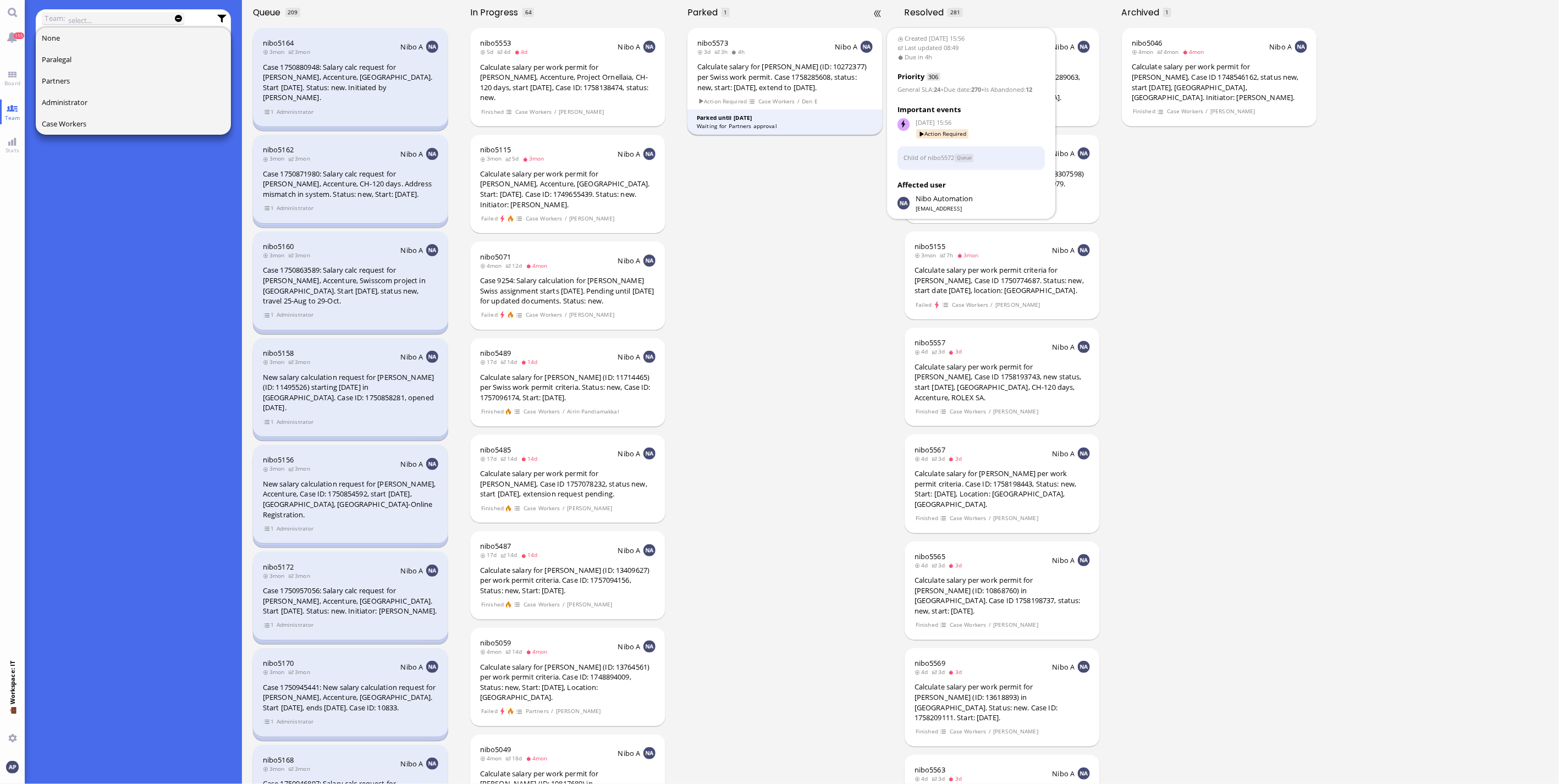
click at [771, 86] on div "Calculate salary for [PERSON_NAME] (ID: 10272377) per Swiss work permit. Case 1…" at bounding box center [785, 77] width 175 height 31
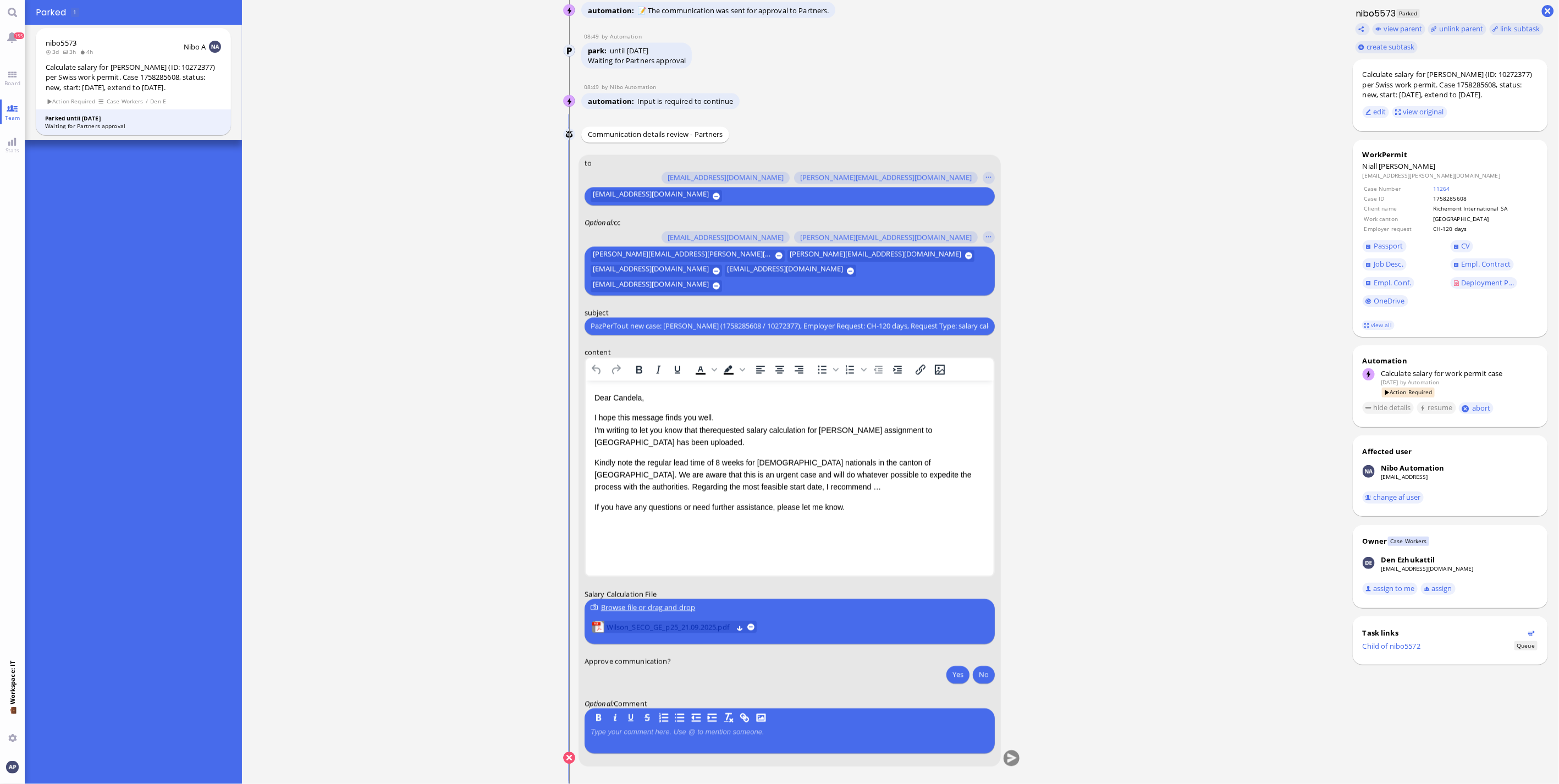
click at [645, 354] on span "Wilson_SECO_GE_p25_21.09.2025.pdf" at bounding box center [669, 627] width 126 height 12
click at [728, 354] on div "Kindly note the regular lead time of 8 weeks for [DEMOGRAPHIC_DATA] nationals i…" at bounding box center [789, 474] width 390 height 37
